Goal: Find specific page/section: Find specific page/section

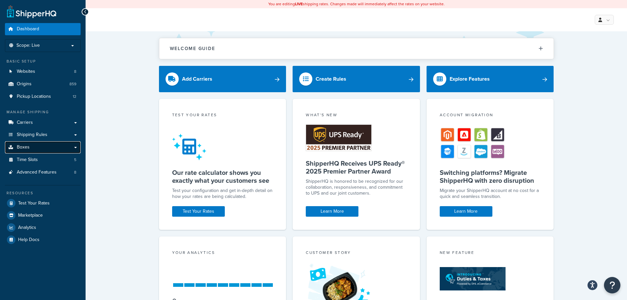
click at [40, 148] on link "Boxes" at bounding box center [43, 147] width 76 height 12
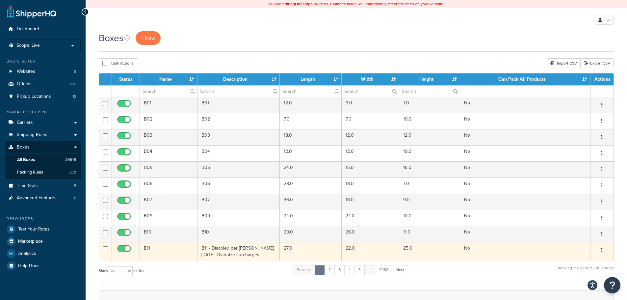
click at [228, 252] on td "B11 - Disabled per [PERSON_NAME] [DATE]. Oversize surcharges." at bounding box center [239, 251] width 83 height 19
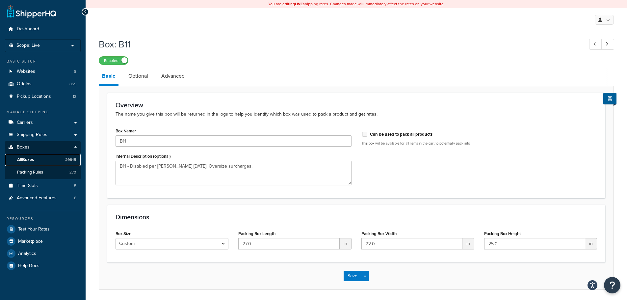
click at [30, 162] on span "All Boxes" at bounding box center [25, 160] width 17 height 6
